Goal: Find specific page/section: Find specific page/section

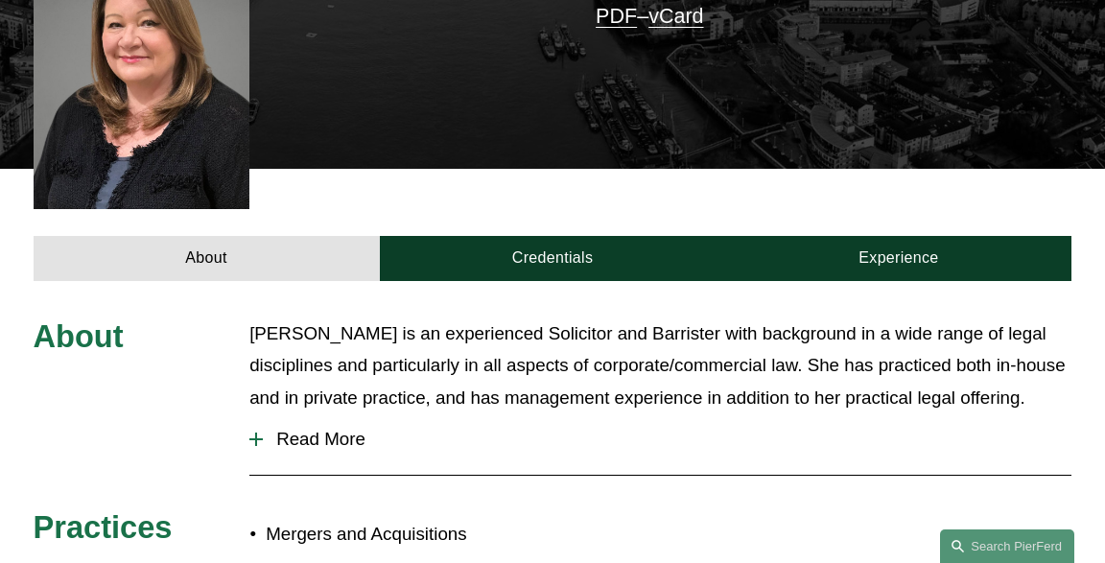
scroll to position [607, 0]
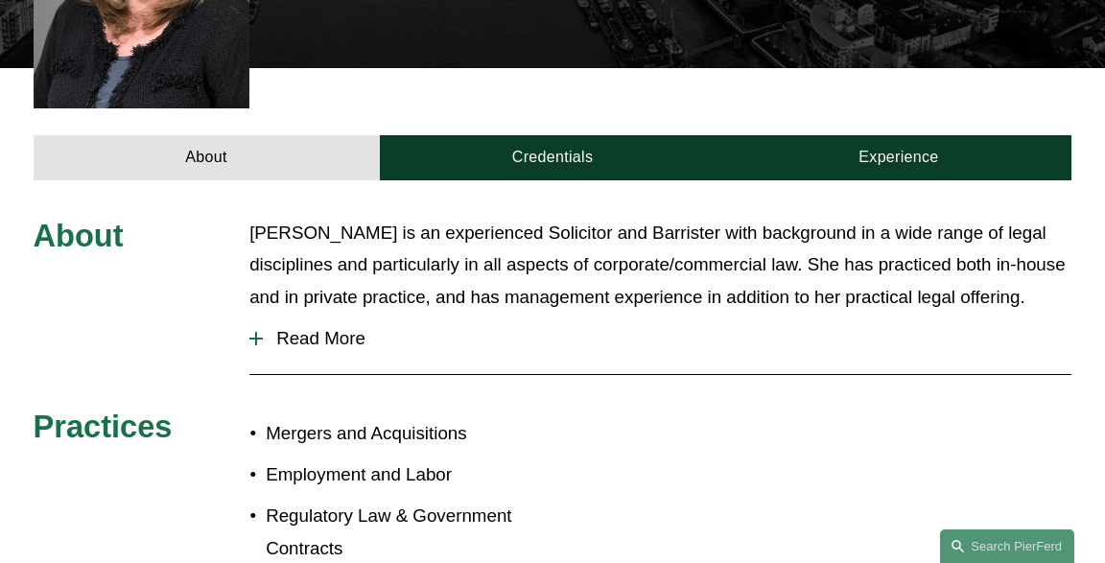
click at [328, 328] on span "Read More" at bounding box center [667, 338] width 808 height 21
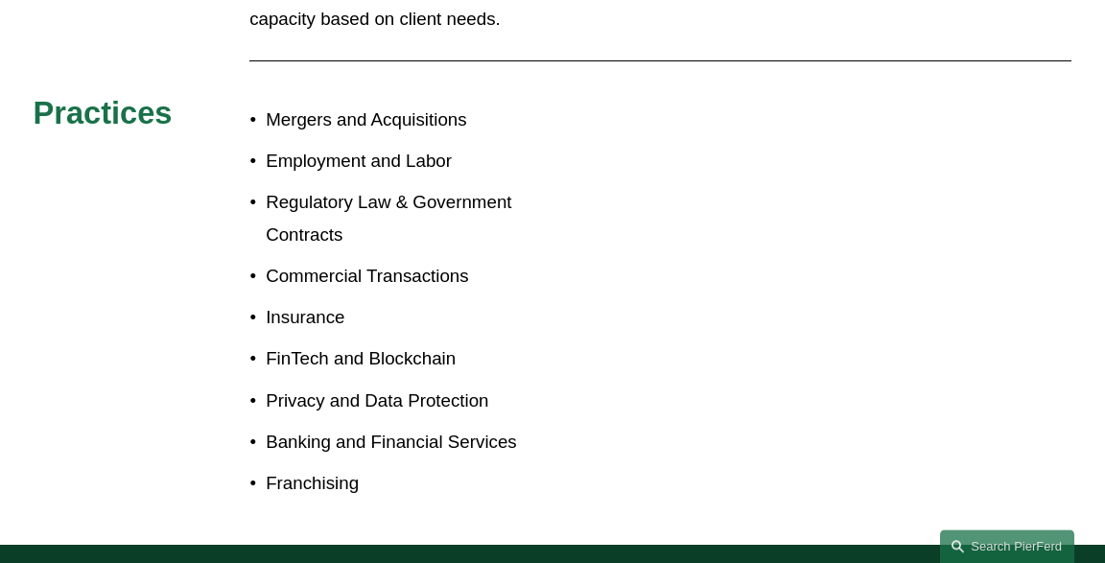
scroll to position [1417, 0]
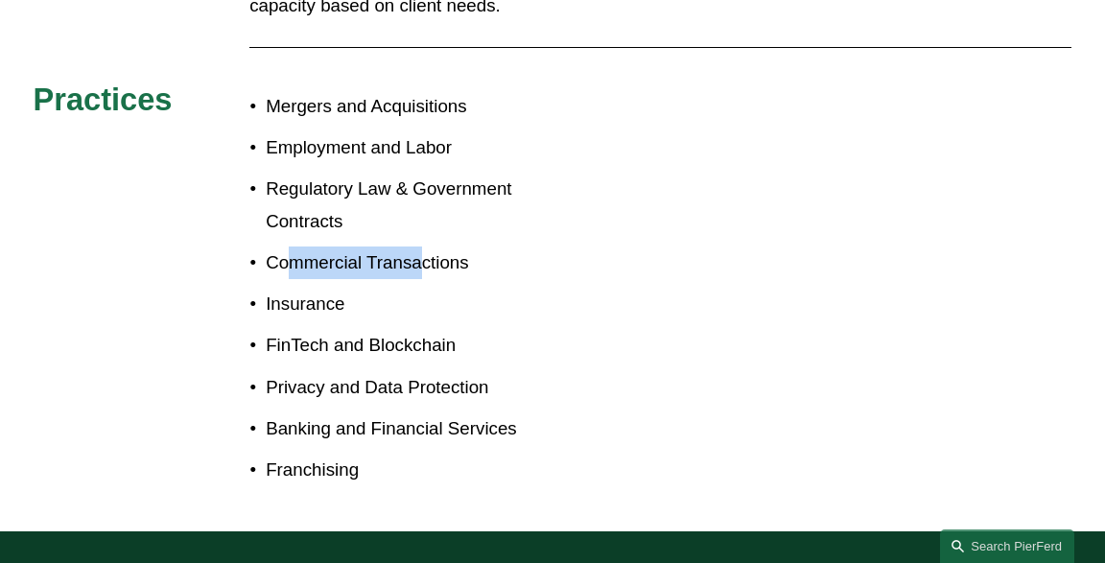
drag, startPoint x: 292, startPoint y: 228, endPoint x: 424, endPoint y: 222, distance: 132.5
click at [424, 246] on p "Commercial Transactions" at bounding box center [409, 262] width 287 height 33
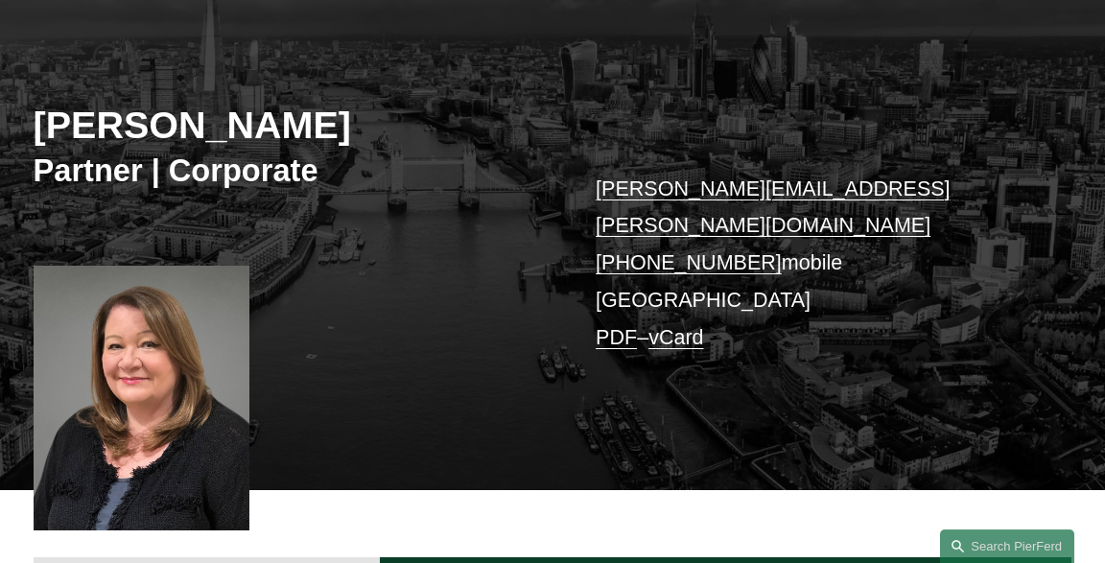
scroll to position [0, 0]
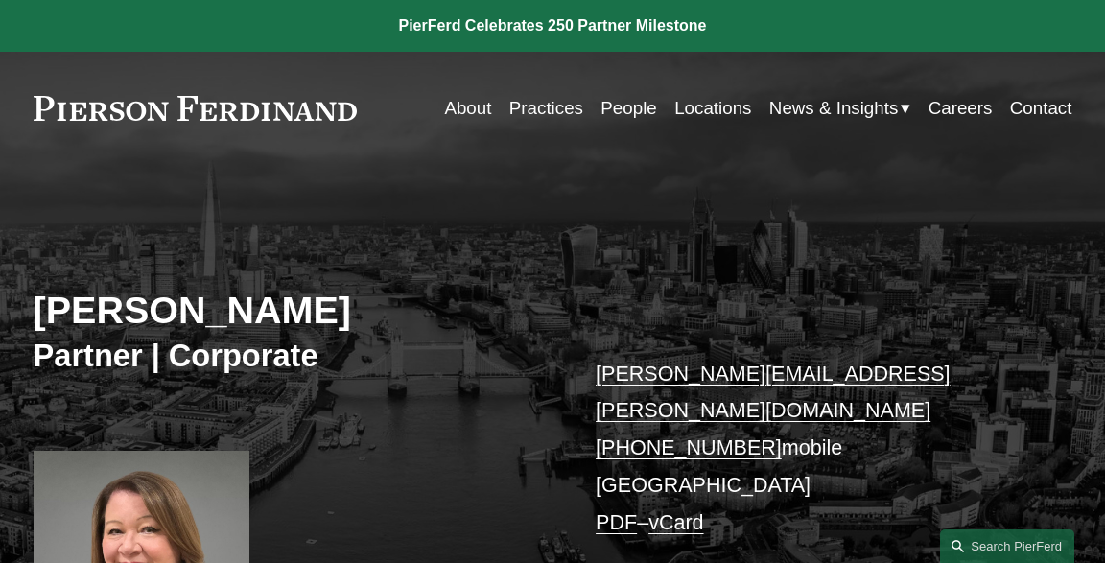
click at [623, 103] on link "People" at bounding box center [628, 108] width 56 height 36
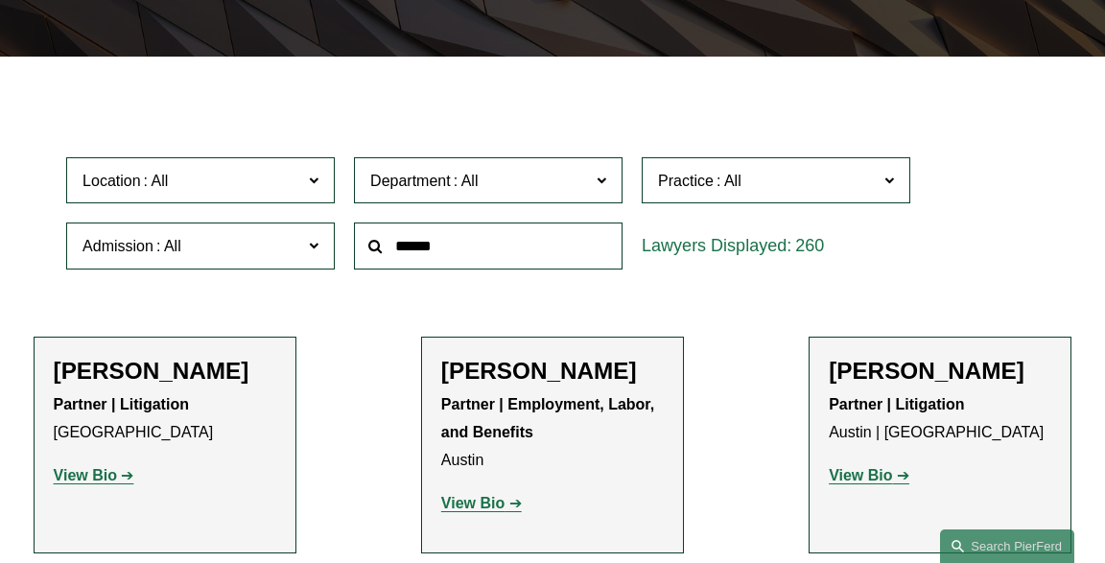
scroll to position [405, 0]
click at [199, 191] on span "Location" at bounding box center [192, 181] width 220 height 26
click at [0, 0] on link "[GEOGRAPHIC_DATA]" at bounding box center [0, 0] width 0 height 0
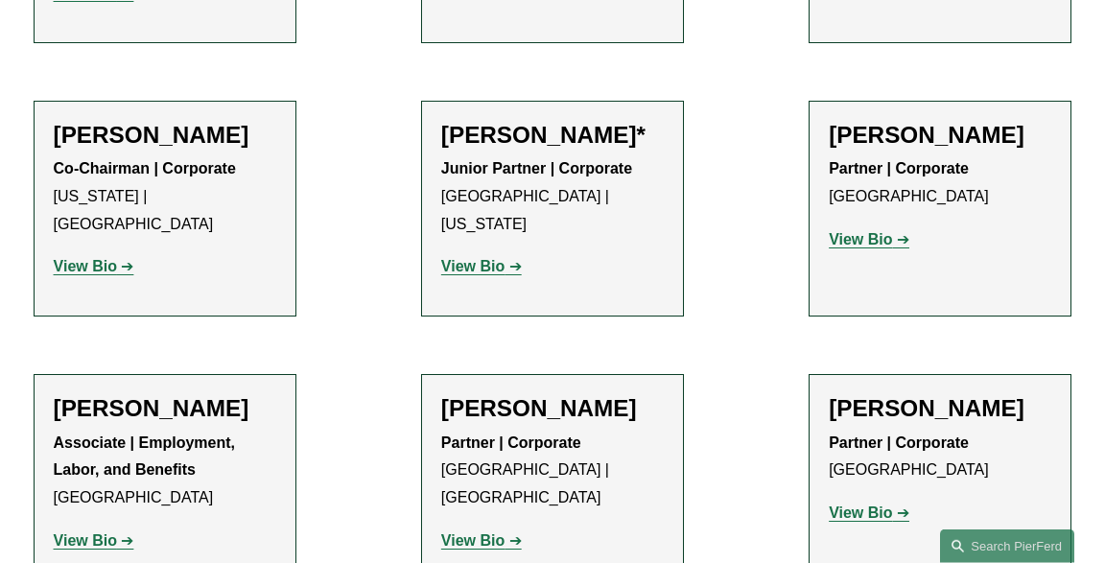
scroll to position [2380, 0]
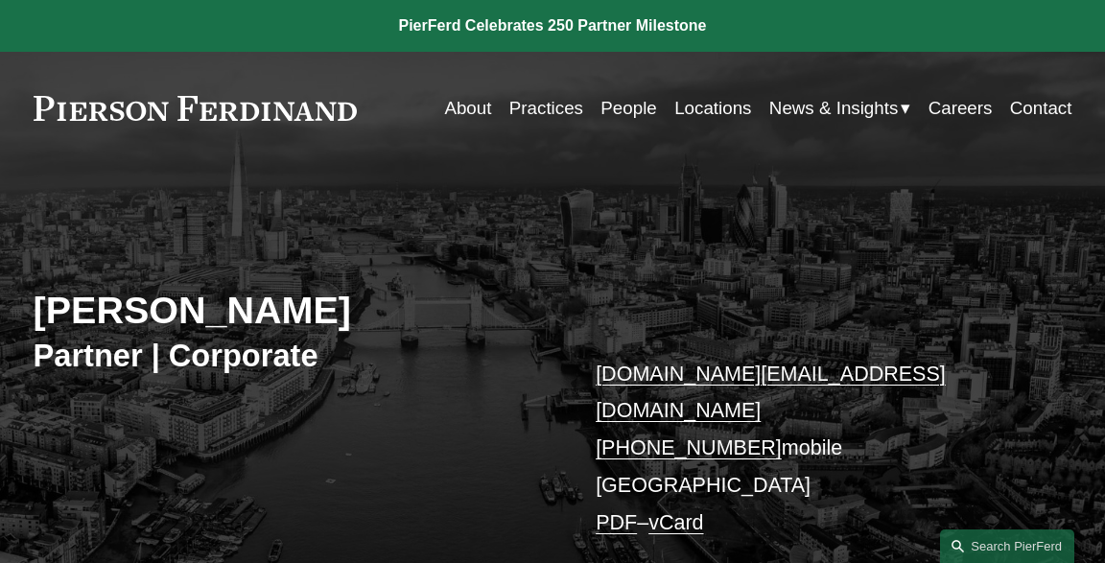
drag, startPoint x: 194, startPoint y: 313, endPoint x: 371, endPoint y: 313, distance: 177.4
click at [371, 313] on h2 "Carolyn Dunlop" at bounding box center [293, 311] width 519 height 46
copy h2 "Dunlop"
drag, startPoint x: 39, startPoint y: 304, endPoint x: 319, endPoint y: 309, distance: 280.1
click at [319, 309] on h2 "Carolyn Dunlop" at bounding box center [293, 311] width 519 height 46
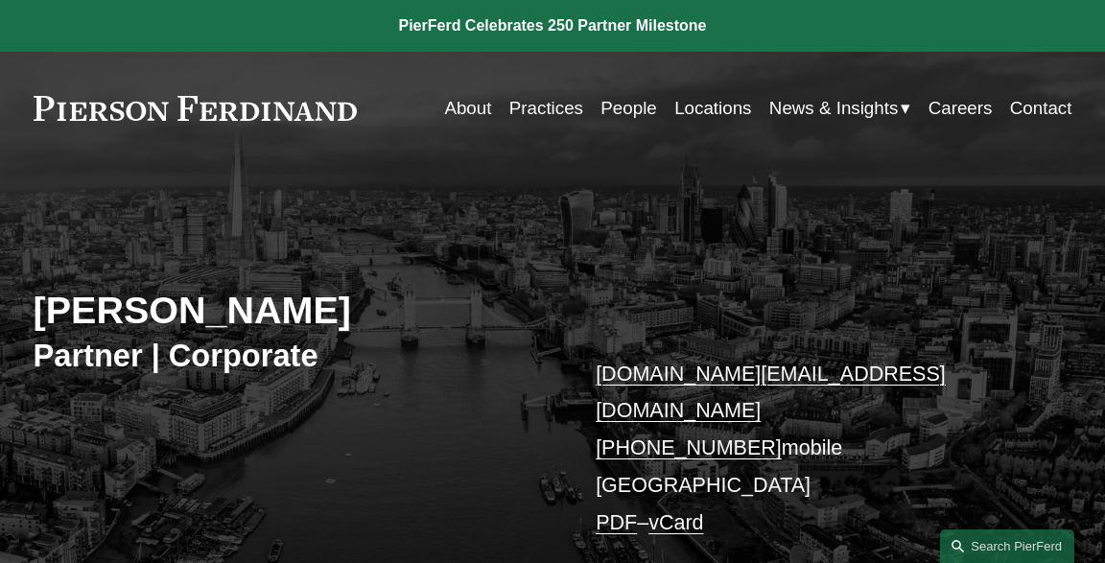
copy h2 "Carolyn Dunlop"
